Goal: Task Accomplishment & Management: Complete application form

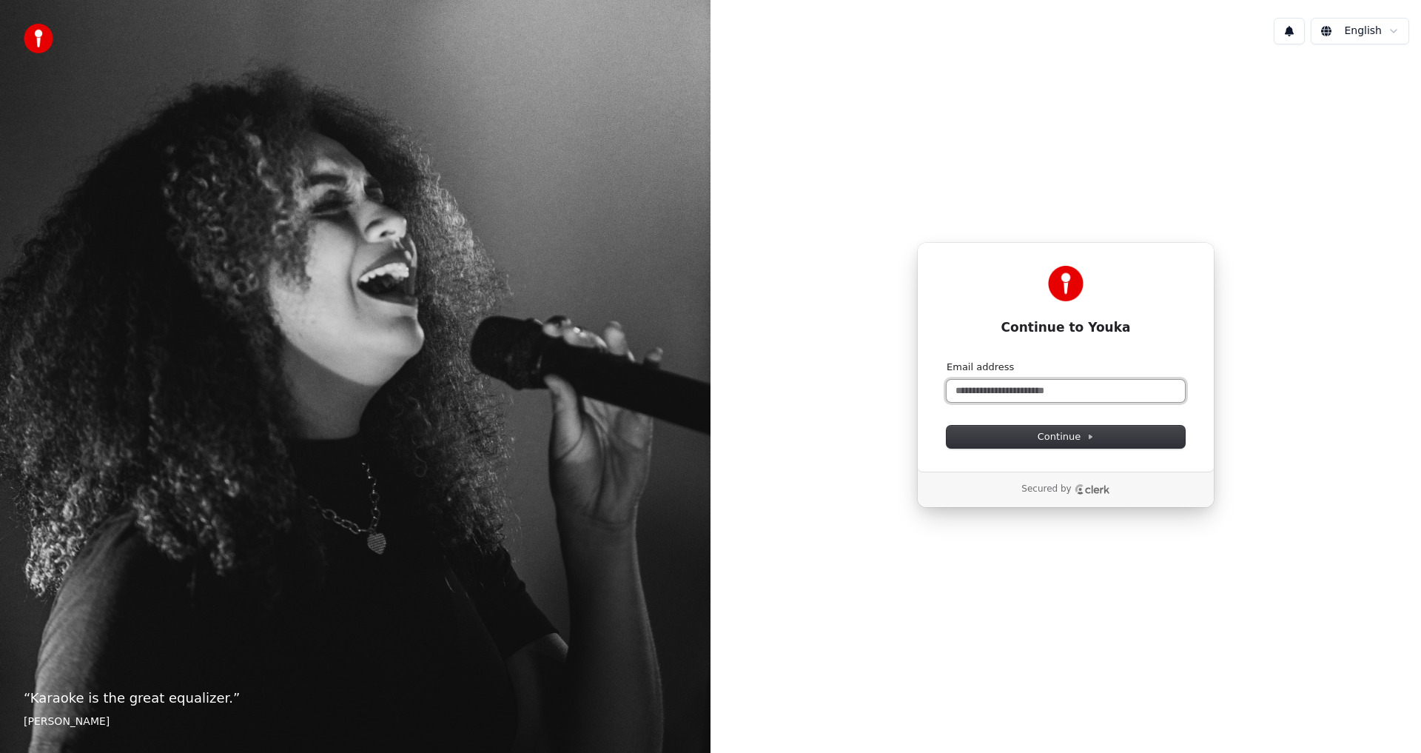
click at [1062, 390] on input "Email address" at bounding box center [1066, 391] width 238 height 22
click at [1295, 25] on button "1" at bounding box center [1289, 31] width 31 height 27
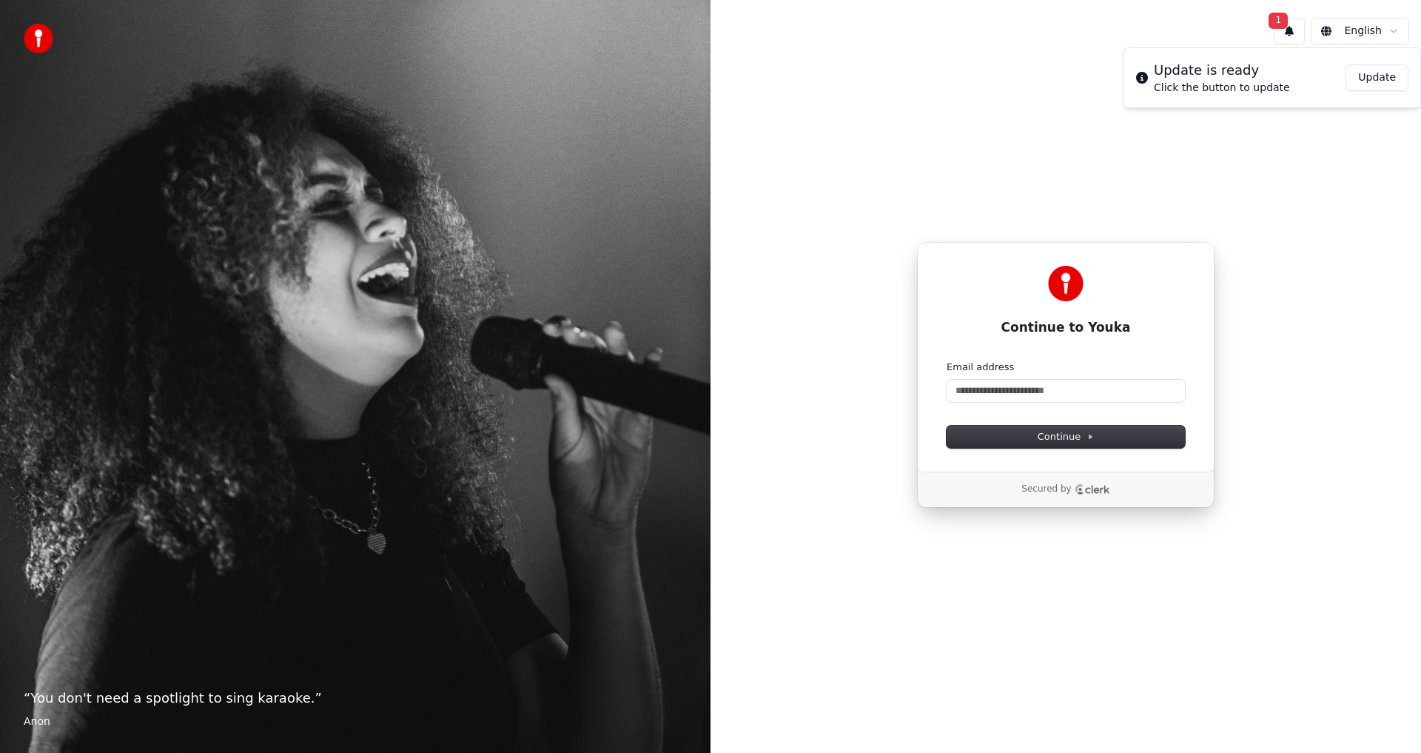
click at [1084, 372] on div "Email address" at bounding box center [1066, 366] width 238 height 13
click at [1093, 389] on input "Email address" at bounding box center [1066, 391] width 238 height 22
click at [947, 360] on button "submit" at bounding box center [947, 360] width 0 height 0
type input "**********"
